Goal: Transaction & Acquisition: Purchase product/service

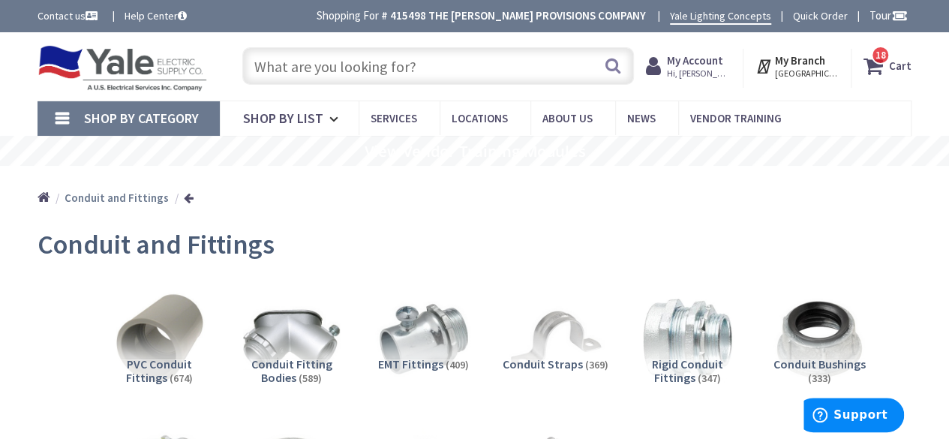
click at [329, 66] on input "text" at bounding box center [437, 65] width 391 height 37
click at [306, 75] on input "text" at bounding box center [437, 65] width 391 height 37
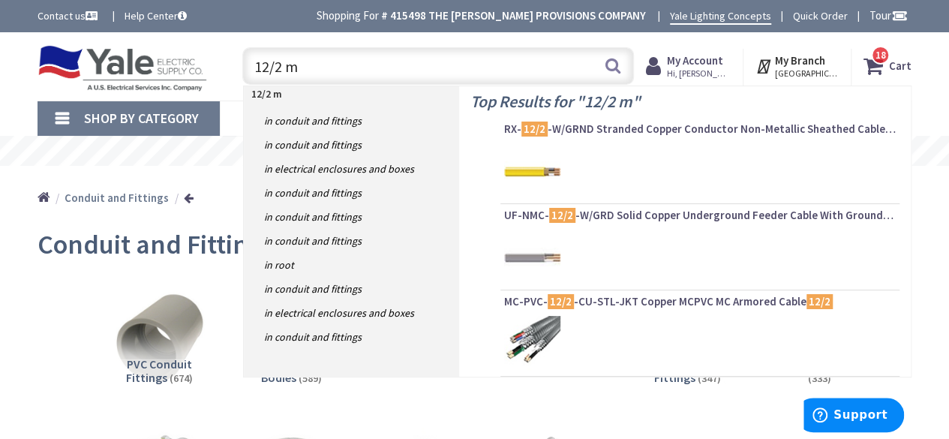
type input "12/2 mc"
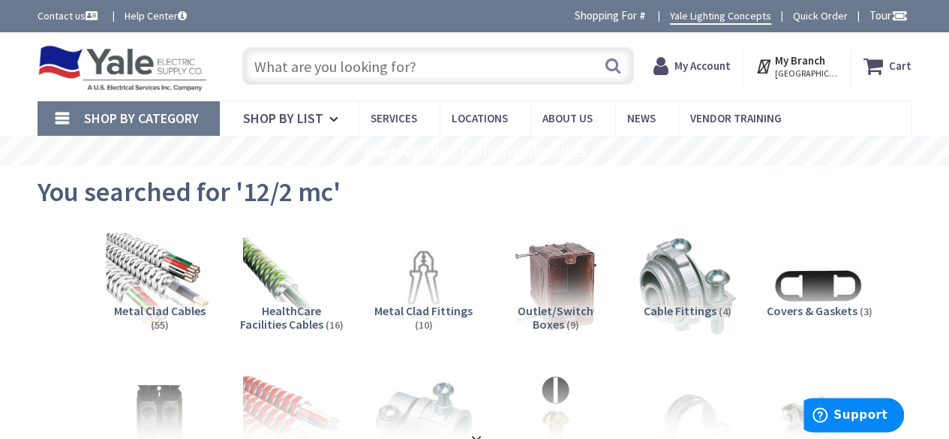
click at [155, 275] on img at bounding box center [159, 285] width 106 height 106
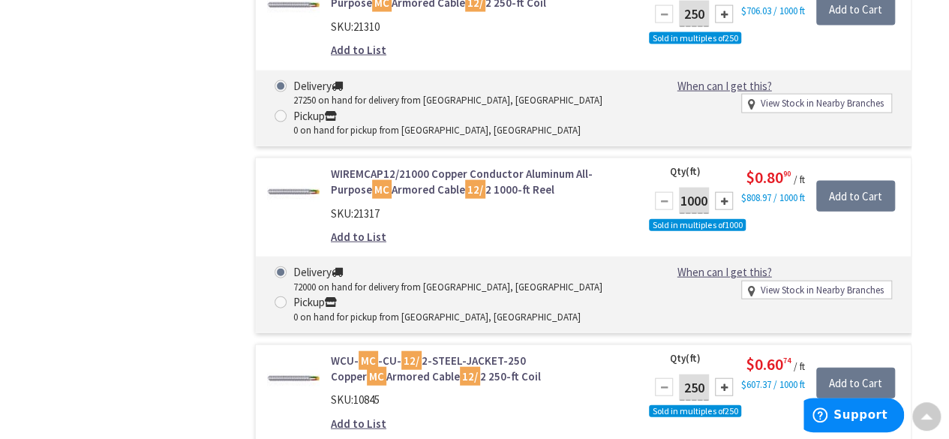
scroll to position [1592, 0]
click at [400, 173] on link "WIREMCAP12/21000 Copper Conductor Aluminum All-Purpose MC Armored Cable 12/ 2 1…" at bounding box center [478, 182] width 295 height 32
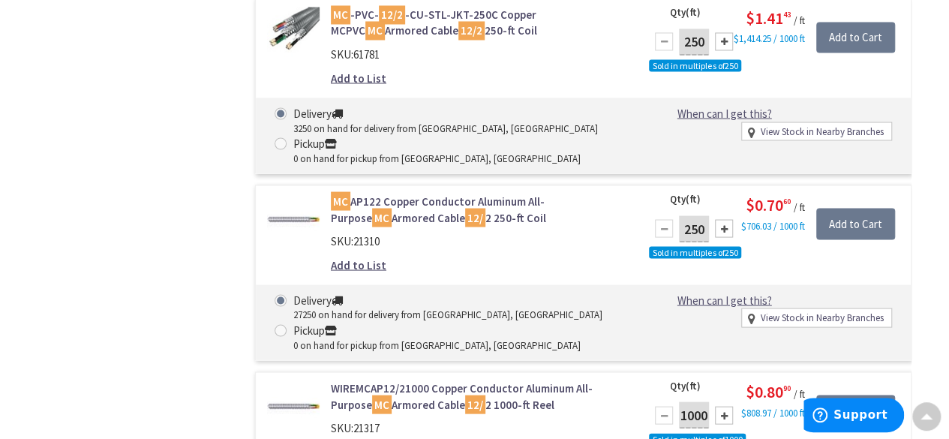
scroll to position [1366, 0]
click at [385, 202] on link "MC AP122 Copper Conductor Aluminum All-Purpose MC Armored Cable 12/ 2 250-ft Co…" at bounding box center [478, 208] width 295 height 32
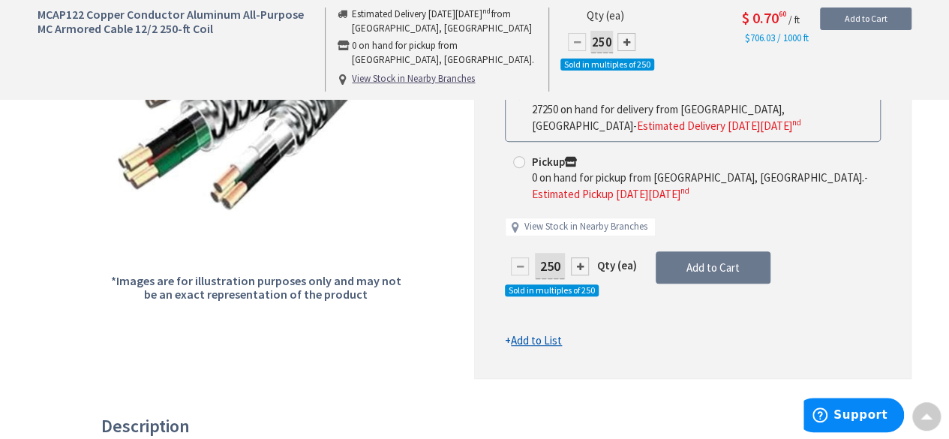
scroll to position [280, 0]
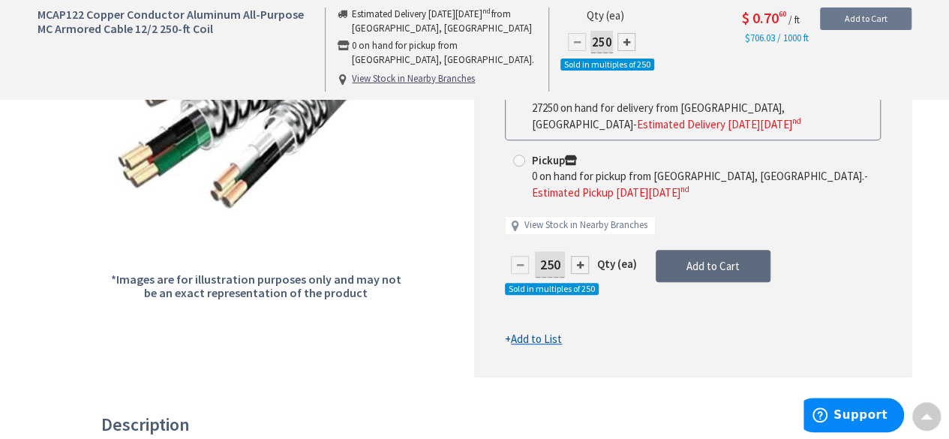
click at [701, 262] on span "Add to Cart" at bounding box center [712, 266] width 53 height 14
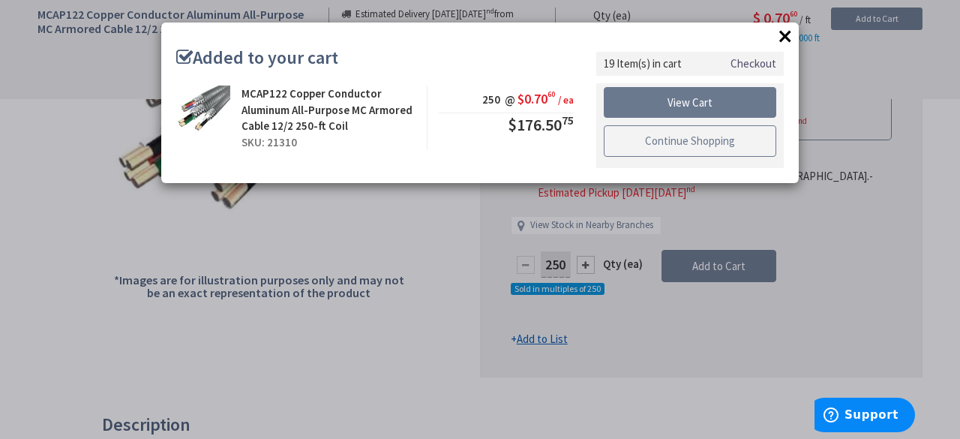
click at [707, 142] on link "Continue Shopping" at bounding box center [690, 140] width 172 height 31
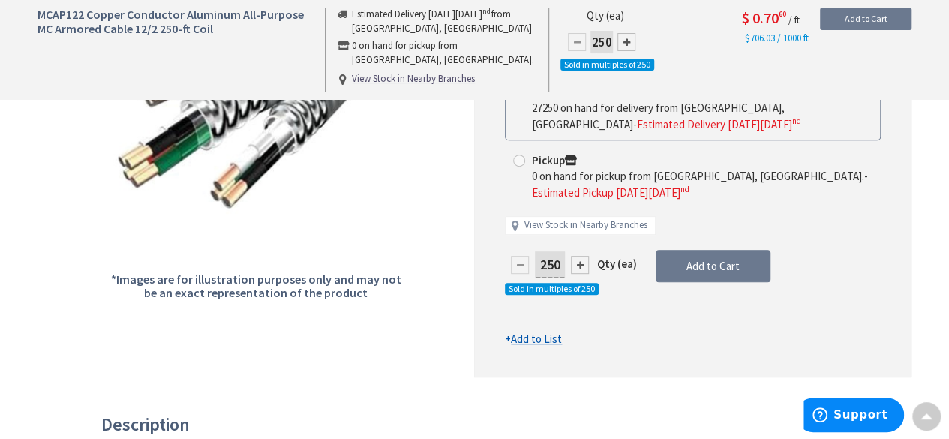
scroll to position [0, 0]
